Goal: Contribute content: Add original content to the website for others to see

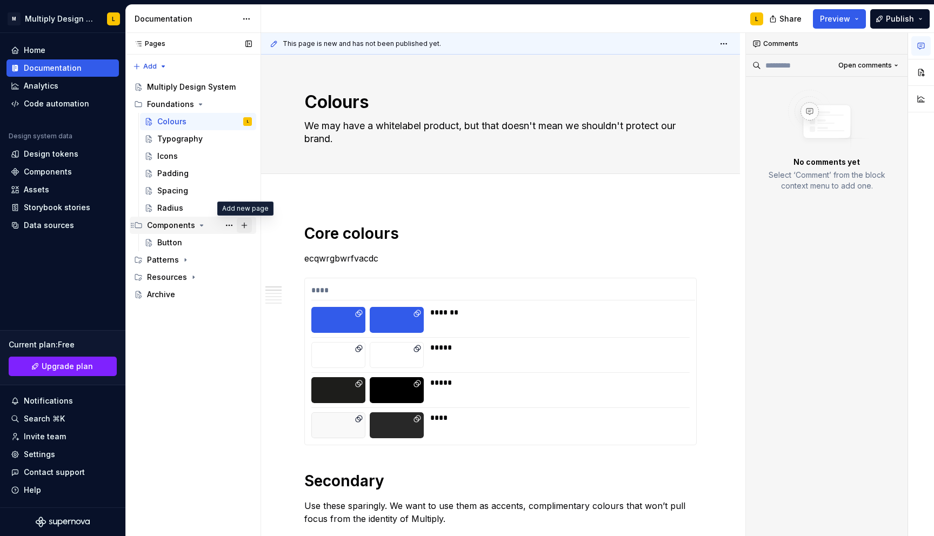
click at [245, 230] on button "Page tree" at bounding box center [244, 225] width 15 height 15
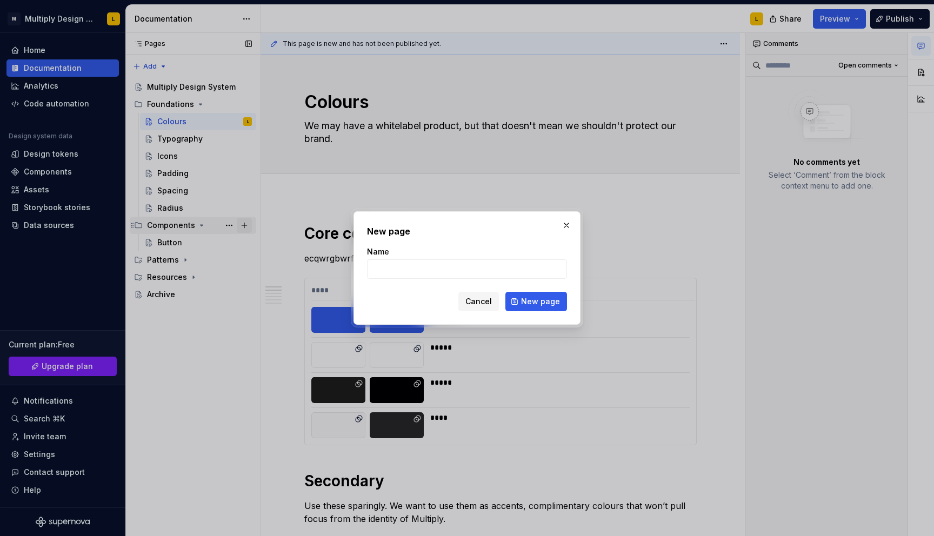
type textarea "*"
type input "Badge"
click at [540, 302] on span "New page" at bounding box center [540, 301] width 39 height 11
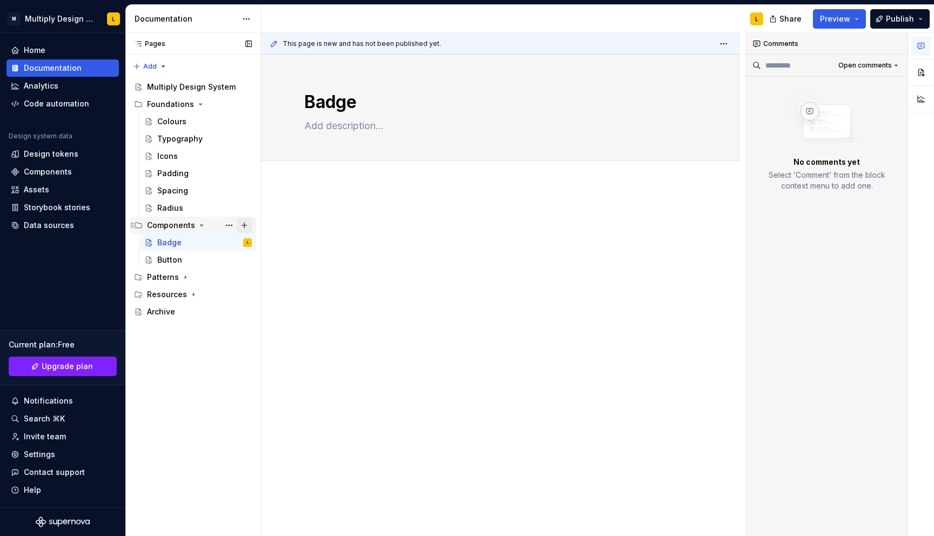
click at [249, 223] on button "Page tree" at bounding box center [244, 225] width 15 height 15
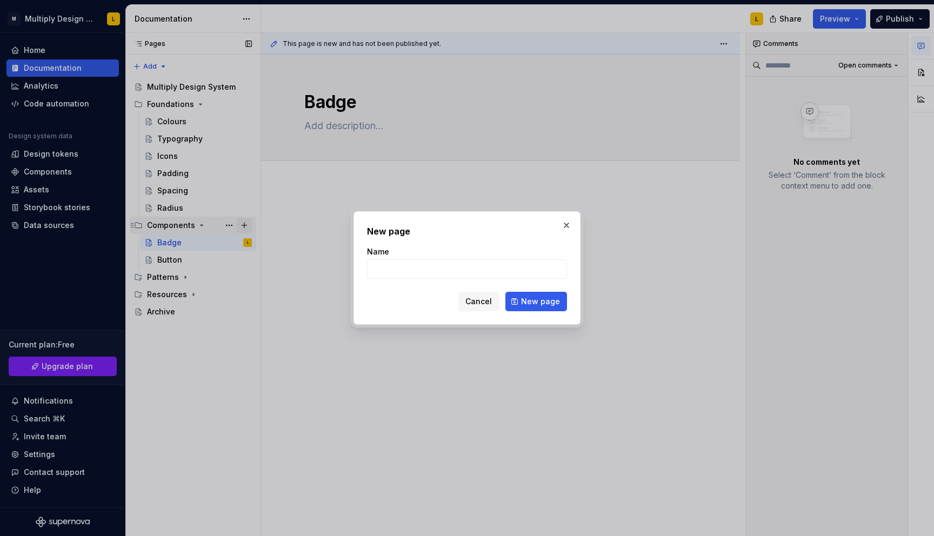
type textarea "*"
type input "Breadcrumbs"
click at [548, 304] on span "New page" at bounding box center [540, 301] width 39 height 11
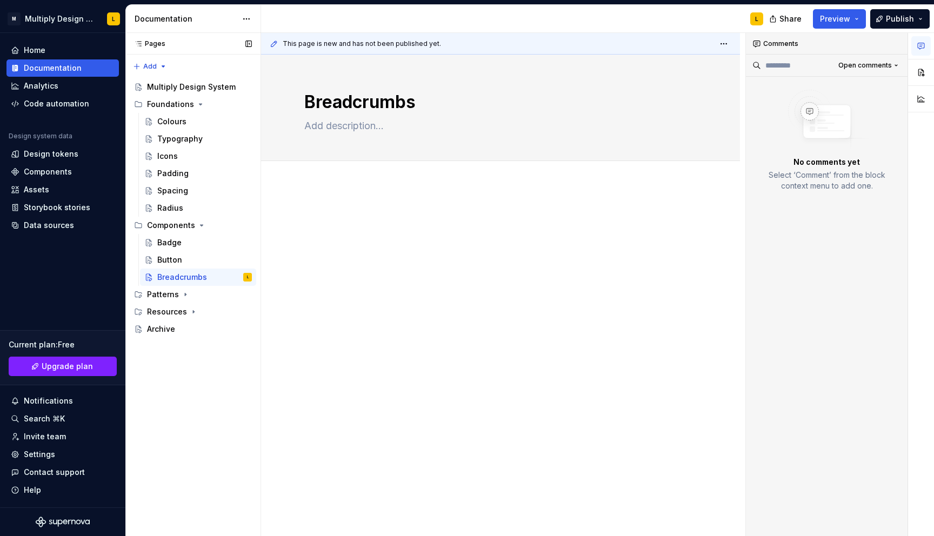
type textarea "*"
